Goal: Task Accomplishment & Management: Use online tool/utility

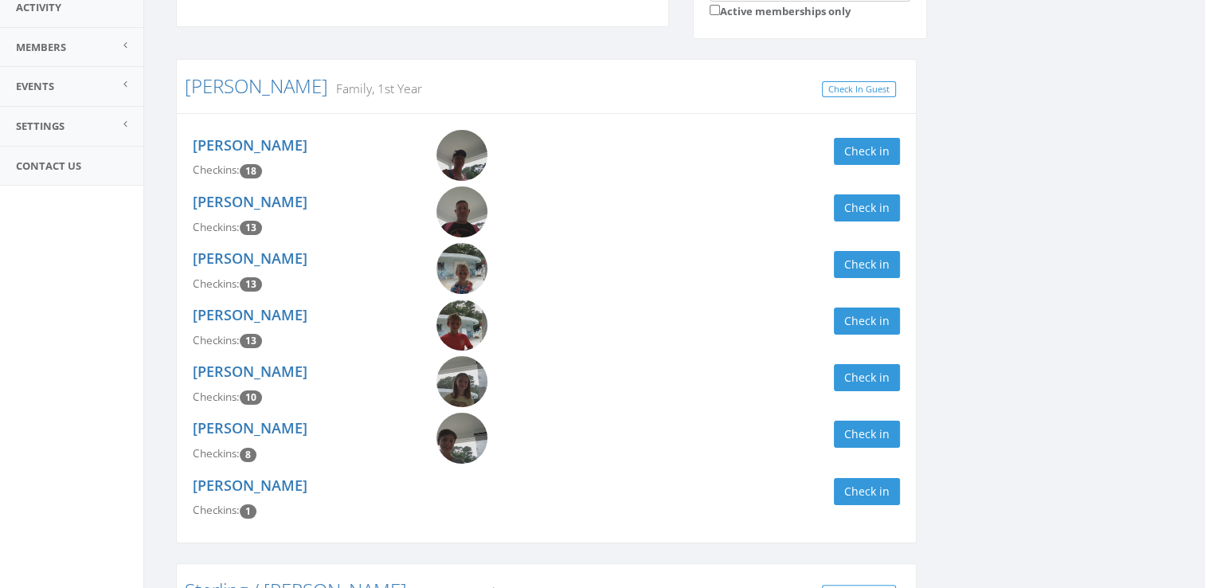
scroll to position [197, 0]
click at [869, 145] on button "Check in" at bounding box center [867, 151] width 66 height 27
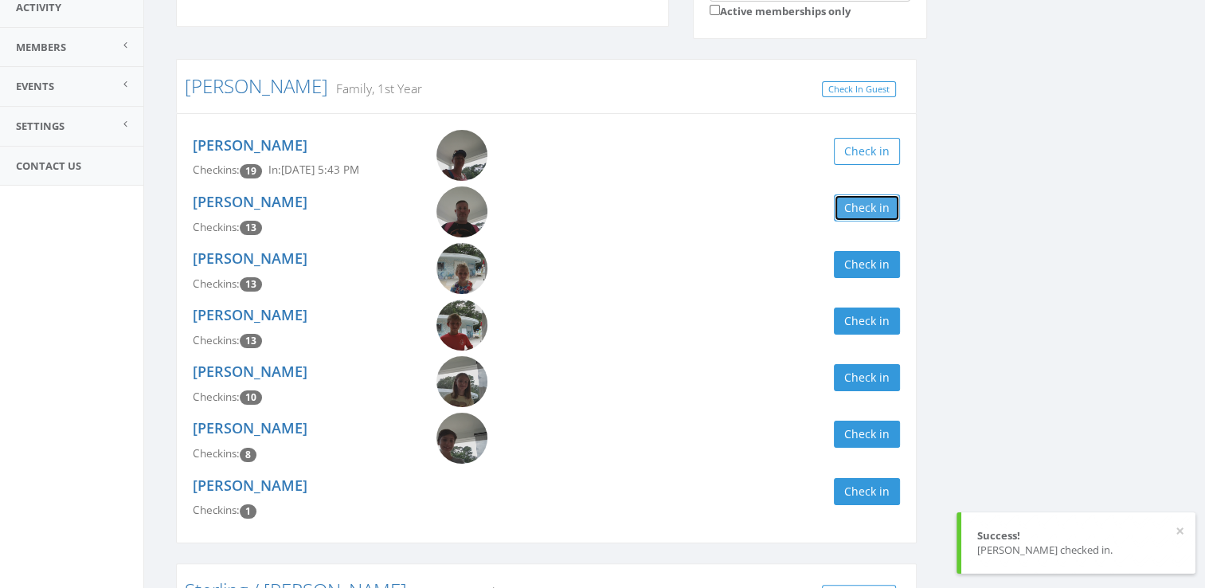
click at [869, 201] on button "Check in" at bounding box center [867, 207] width 66 height 27
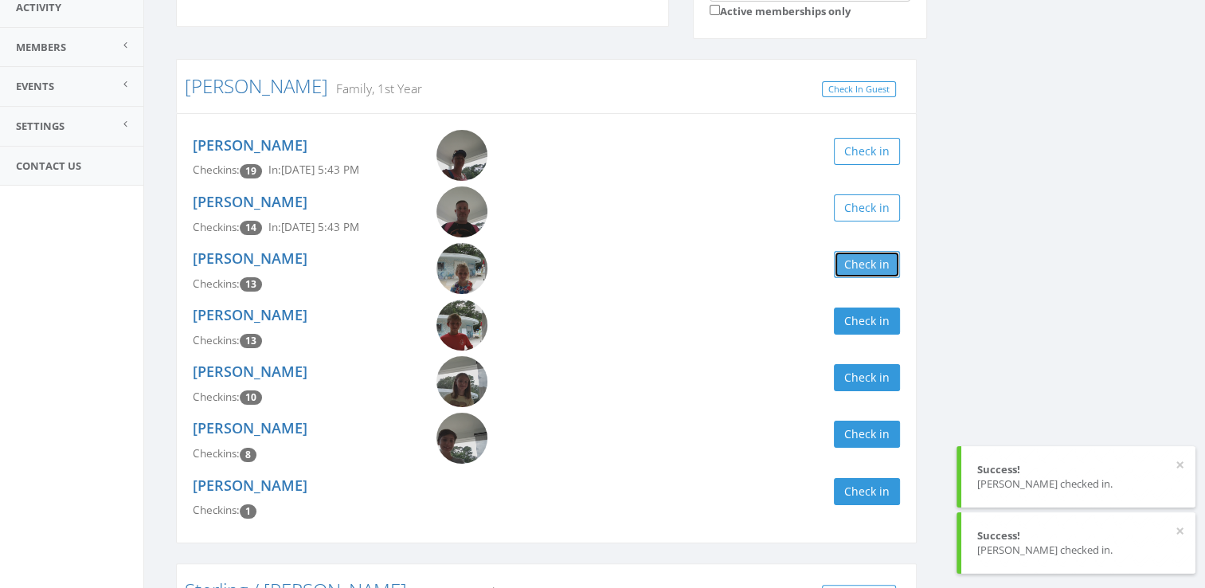
click at [868, 253] on button "Check in" at bounding box center [867, 264] width 66 height 27
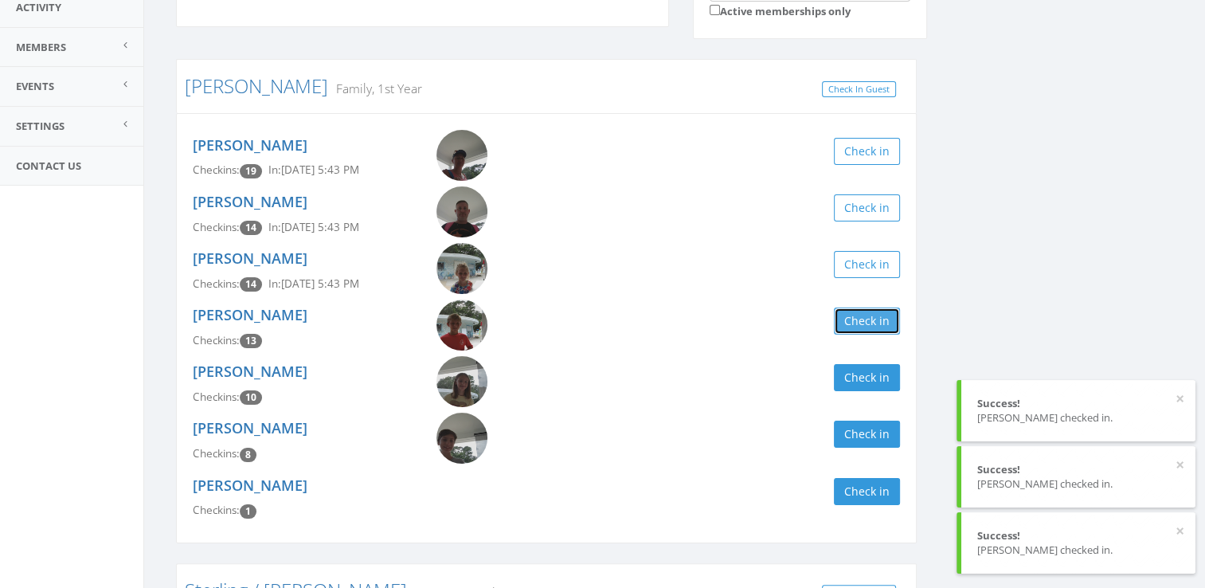
click at [866, 320] on button "Check in" at bounding box center [867, 320] width 66 height 27
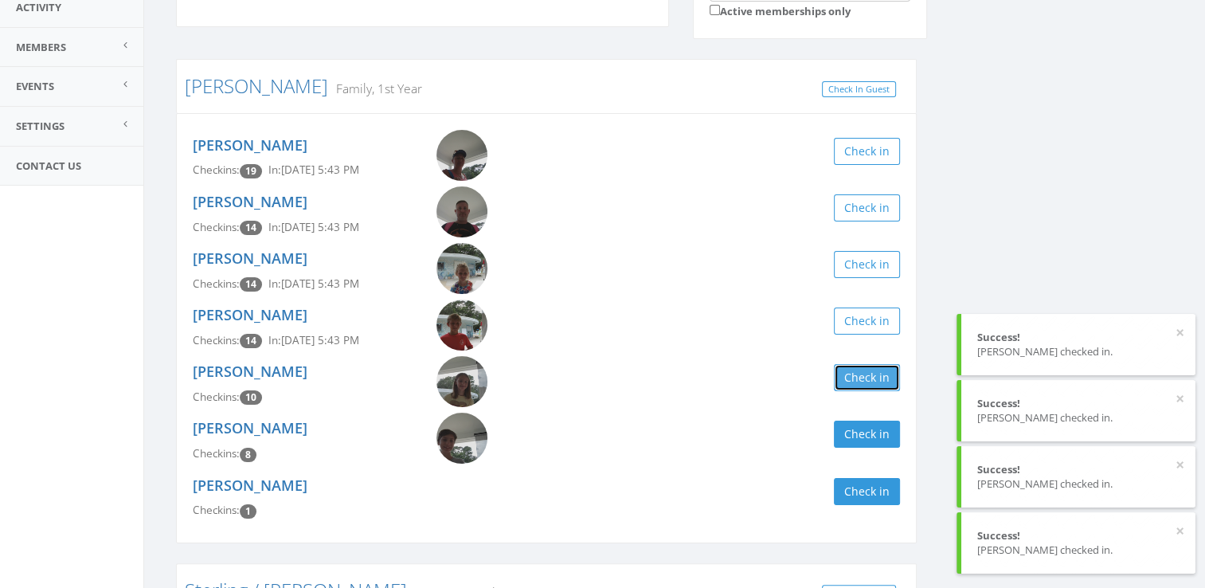
click at [860, 377] on button "Check in" at bounding box center [867, 377] width 66 height 27
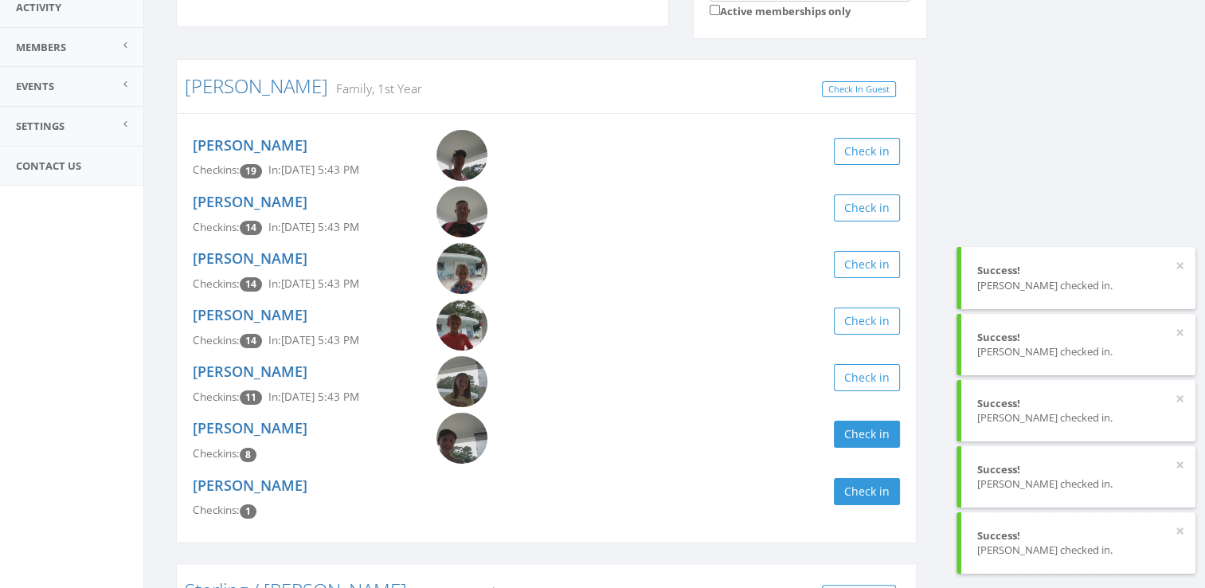
click at [874, 451] on div "[PERSON_NAME] Checkins: 8 Check in" at bounding box center [546, 440] width 731 height 57
click at [892, 426] on button "Check in" at bounding box center [867, 433] width 66 height 27
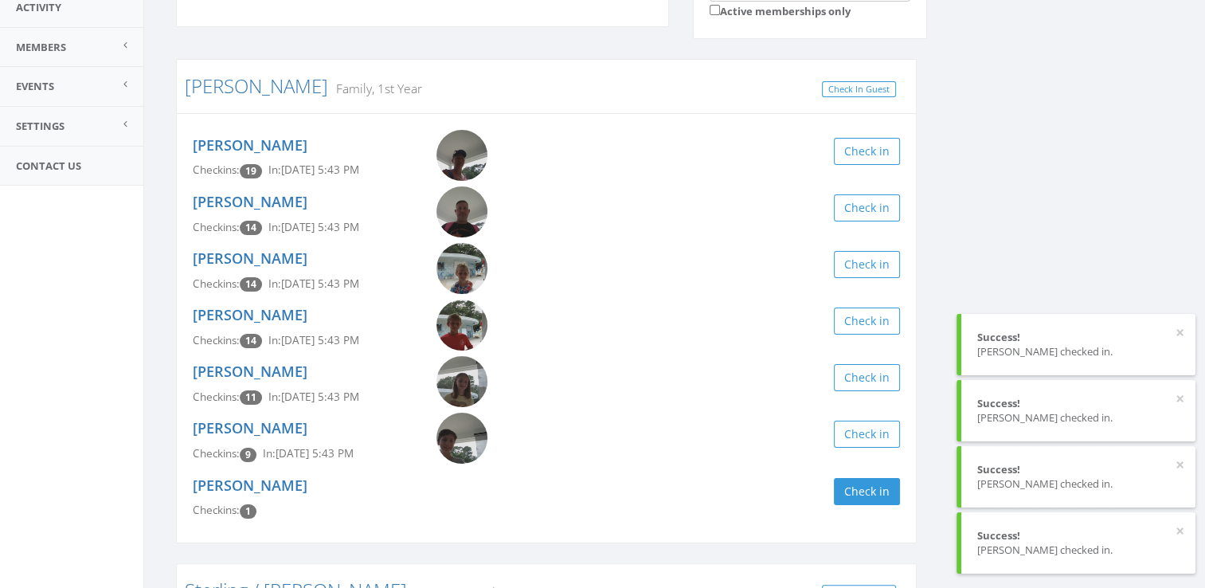
click at [1137, 139] on div "[PERSON_NAME] Clear Filter by Membership Active memberships only [PERSON_NAME] …" at bounding box center [674, 593] width 1021 height 1276
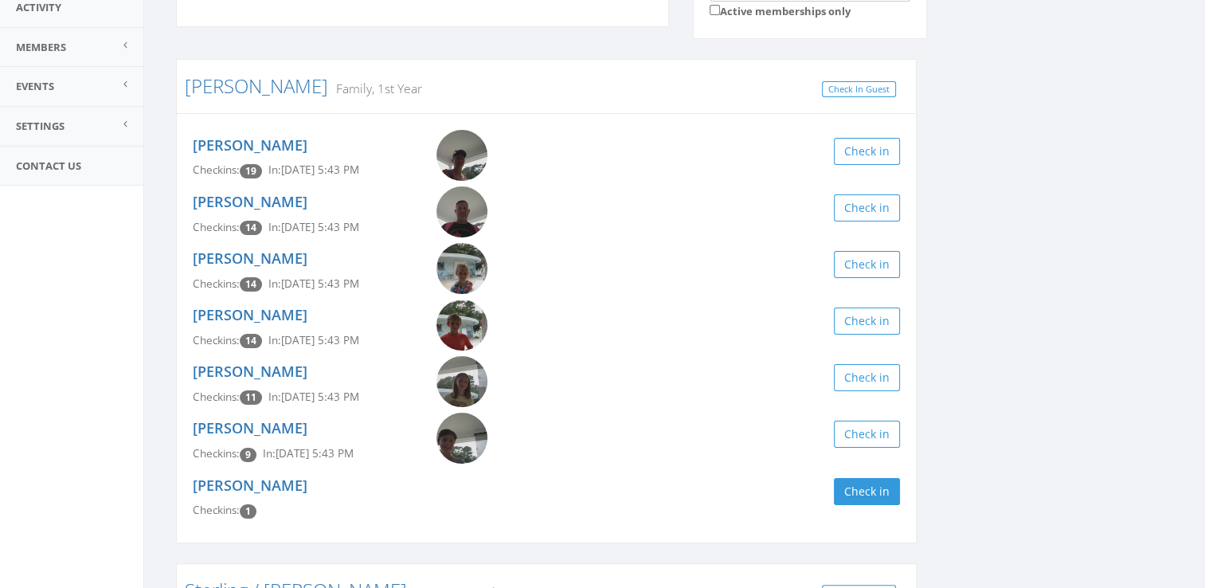
scroll to position [0, 0]
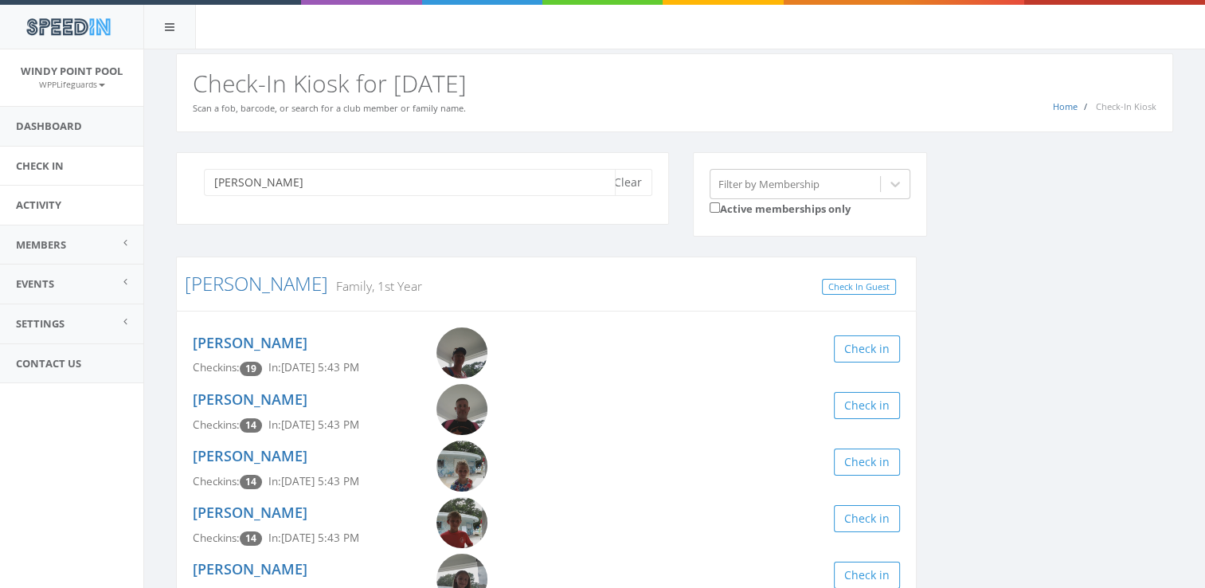
drag, startPoint x: 272, startPoint y: 180, endPoint x: 100, endPoint y: 191, distance: 173.1
click at [100, 191] on body "SpeedIn SpeedIn [GEOGRAPHIC_DATA] WPPLifeguards My Profile Logout Dashboard Che…" at bounding box center [602, 294] width 1205 height 588
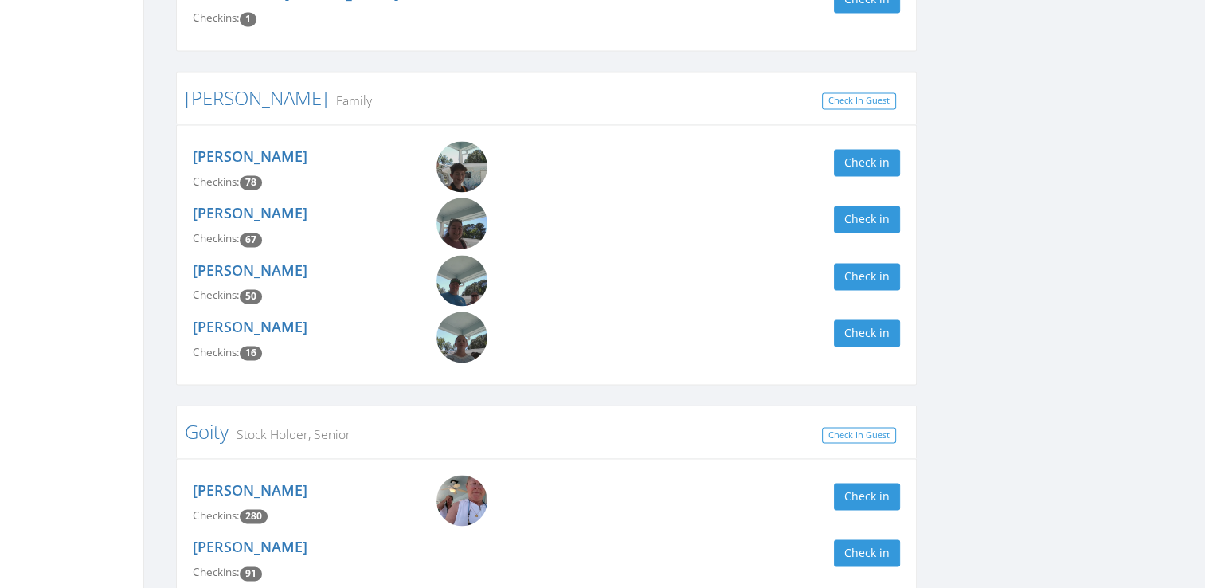
scroll to position [14462, 0]
type input "G"
click at [869, 482] on button "Check in" at bounding box center [867, 495] width 66 height 27
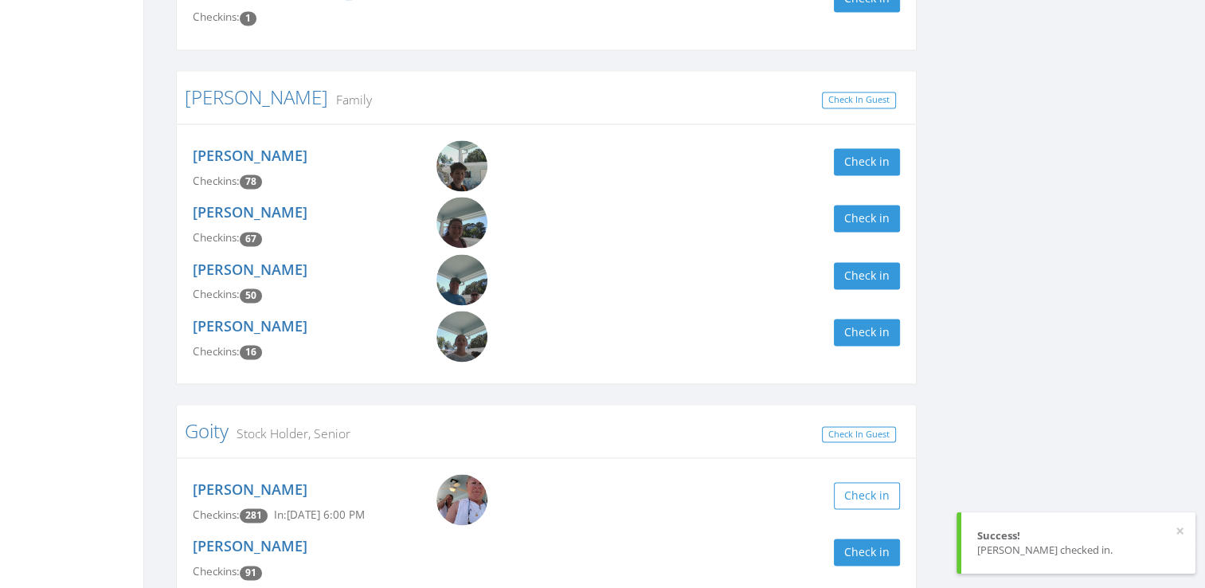
click at [868, 538] on button "Check in" at bounding box center [867, 551] width 66 height 27
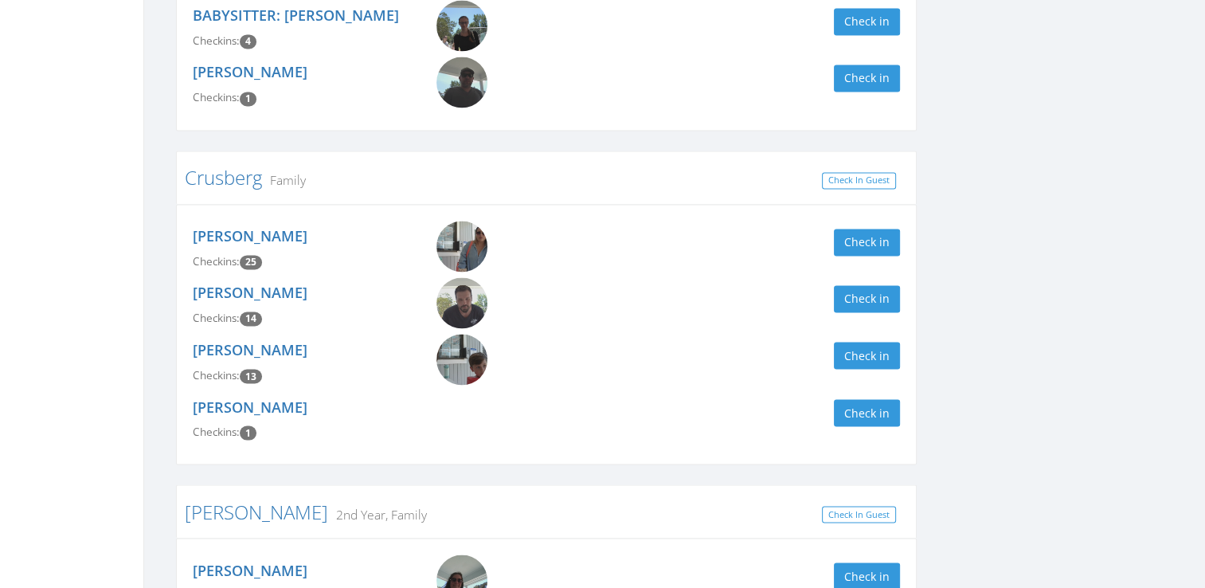
scroll to position [0, 0]
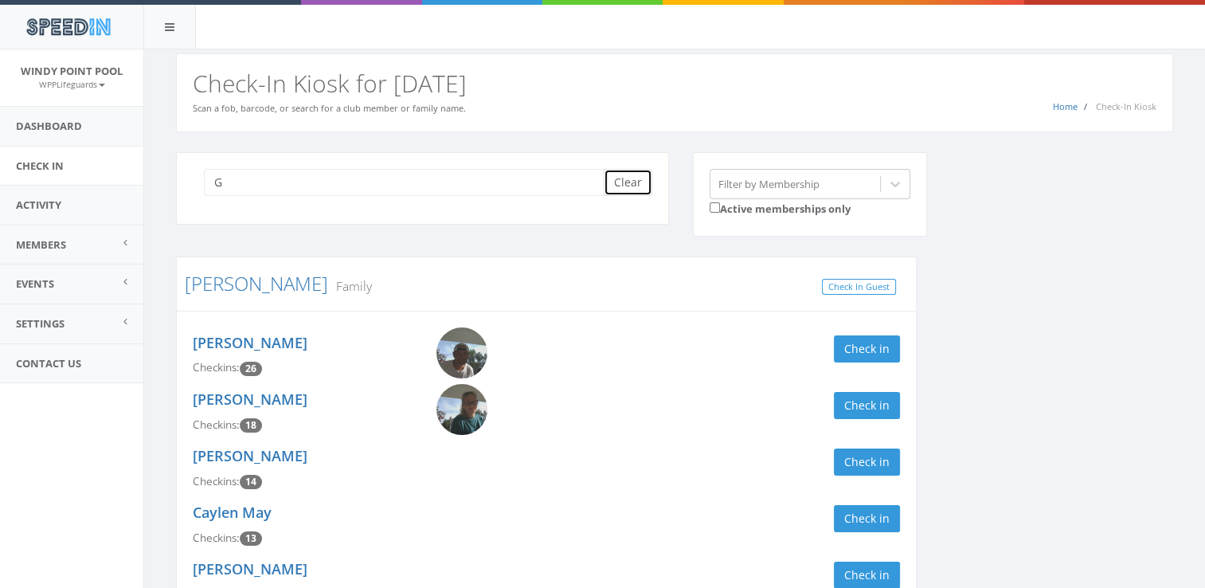
click at [638, 190] on button "Clear" at bounding box center [628, 182] width 49 height 27
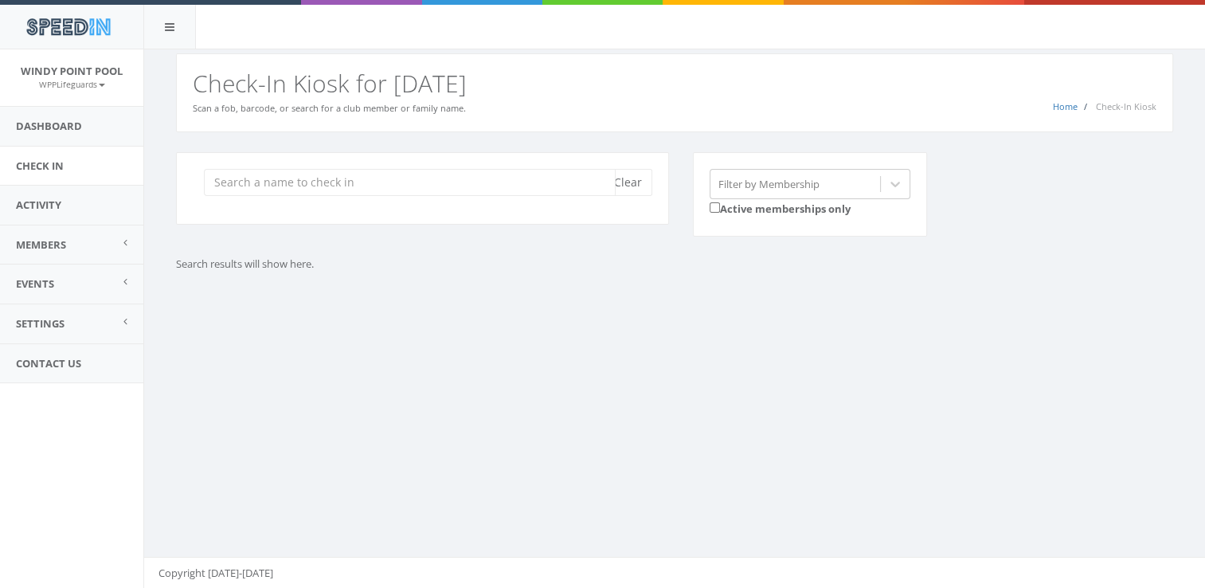
type input "b"
